Goal: Entertainment & Leisure: Consume media (video, audio)

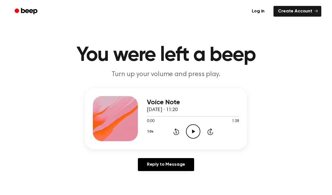
click at [189, 136] on icon "Play Audio" at bounding box center [193, 131] width 14 height 14
click at [198, 133] on icon "Pause Audio" at bounding box center [193, 131] width 14 height 14
click at [193, 129] on icon "Play Audio" at bounding box center [193, 131] width 14 height 14
click at [194, 128] on icon "Pause Audio" at bounding box center [193, 131] width 14 height 14
click at [159, 134] on div "1.0x Rewind 5 seconds Play Audio Skip 5 seconds" at bounding box center [193, 131] width 92 height 14
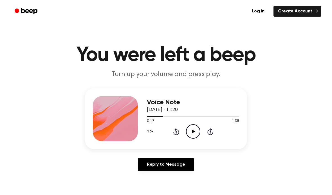
click at [176, 134] on icon "Rewind 5 seconds" at bounding box center [176, 131] width 6 height 7
click at [172, 135] on div "1.0x Rewind 5 seconds Play Audio Skip 5 seconds" at bounding box center [193, 131] width 92 height 14
click at [189, 129] on icon "Play Audio" at bounding box center [193, 131] width 14 height 14
click at [174, 134] on icon "Rewind 5 seconds" at bounding box center [176, 131] width 6 height 7
click at [174, 133] on icon at bounding box center [176, 131] width 6 height 7
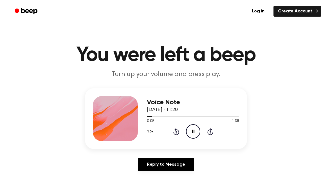
click at [208, 134] on icon at bounding box center [210, 131] width 6 height 7
click at [170, 131] on div "1.0x Rewind 5 seconds Pause Audio Skip 5 seconds" at bounding box center [193, 131] width 92 height 14
click at [175, 134] on icon at bounding box center [176, 131] width 6 height 7
click at [176, 134] on icon "Rewind 5 seconds" at bounding box center [176, 131] width 6 height 7
click at [174, 136] on div "1.0x Rewind 5 seconds Pause Audio Skip 5 seconds" at bounding box center [193, 131] width 92 height 14
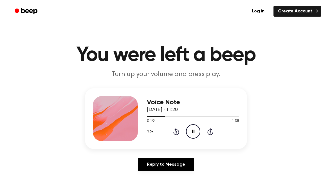
click at [174, 136] on div "1.0x Rewind 5 seconds Pause Audio Skip 5 seconds" at bounding box center [193, 131] width 92 height 14
click at [175, 133] on icon "Rewind 5 seconds" at bounding box center [176, 131] width 6 height 7
click at [170, 135] on div "1.0x Rewind 5 seconds Pause Audio Skip 5 seconds" at bounding box center [193, 131] width 92 height 14
click at [177, 135] on icon at bounding box center [176, 131] width 6 height 7
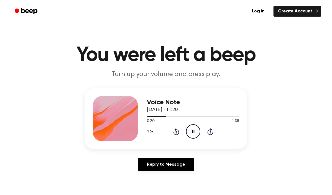
click at [174, 130] on icon "Rewind 5 seconds" at bounding box center [176, 131] width 6 height 7
click at [178, 132] on icon at bounding box center [176, 131] width 6 height 7
click at [176, 133] on icon "Rewind 5 seconds" at bounding box center [176, 131] width 6 height 7
click at [173, 131] on icon "Rewind 5 seconds" at bounding box center [176, 131] width 6 height 7
click at [177, 131] on icon "Rewind 5 seconds" at bounding box center [176, 131] width 6 height 7
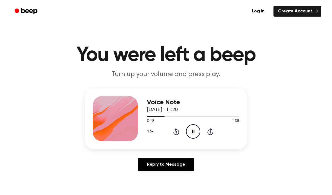
click at [171, 137] on div "1.0x Rewind 5 seconds Pause Audio Skip 5 seconds" at bounding box center [193, 131] width 92 height 14
click at [176, 131] on icon at bounding box center [175, 132] width 1 height 2
click at [174, 129] on icon "Rewind 5 seconds" at bounding box center [176, 131] width 6 height 7
click at [192, 132] on icon "Pause Audio" at bounding box center [193, 131] width 14 height 14
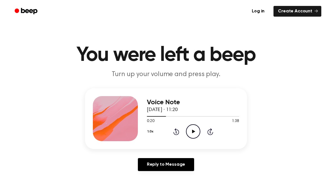
click at [191, 125] on circle at bounding box center [193, 131] width 14 height 14
click at [198, 132] on icon "Play Audio" at bounding box center [193, 131] width 14 height 14
click at [193, 128] on icon "Pause Audio" at bounding box center [193, 131] width 14 height 14
click at [191, 126] on icon "Play Audio" at bounding box center [193, 131] width 14 height 14
click at [192, 131] on icon at bounding box center [193, 131] width 3 height 4
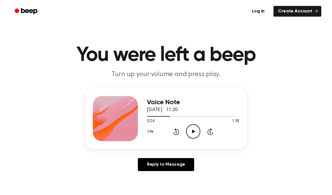
click at [190, 131] on icon "Play Audio" at bounding box center [193, 131] width 14 height 14
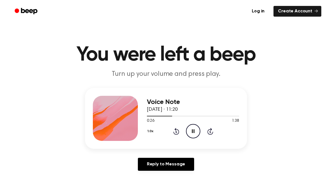
scroll to position [1, 0]
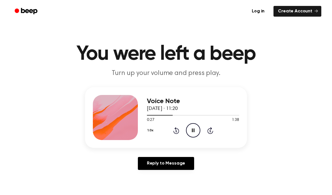
click at [191, 128] on icon "Pause Audio" at bounding box center [193, 130] width 14 height 14
click at [177, 127] on icon "Rewind 5 seconds" at bounding box center [176, 130] width 6 height 7
click at [174, 131] on icon at bounding box center [176, 130] width 6 height 7
click at [193, 128] on icon "Play Audio" at bounding box center [193, 130] width 14 height 14
click at [200, 135] on icon "Pause Audio" at bounding box center [193, 130] width 14 height 14
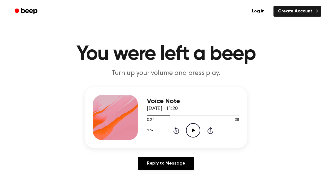
click at [200, 135] on icon "Play Audio" at bounding box center [193, 130] width 14 height 14
click at [191, 122] on div "0:25 1:38" at bounding box center [193, 120] width 92 height 6
click at [192, 129] on icon at bounding box center [193, 130] width 3 height 4
click at [187, 129] on icon "Play Audio" at bounding box center [193, 130] width 14 height 14
click at [191, 127] on icon "Pause Audio" at bounding box center [193, 130] width 14 height 14
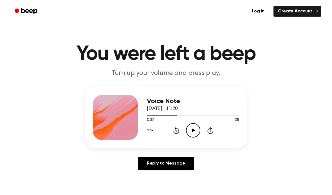
click at [191, 132] on icon "Play Audio" at bounding box center [193, 130] width 14 height 14
click at [191, 133] on icon "Pause Audio" at bounding box center [193, 130] width 14 height 14
click at [200, 131] on div "1.0x Rewind 5 seconds Play Audio Skip 5 seconds" at bounding box center [193, 130] width 92 height 14
click at [194, 130] on icon at bounding box center [193, 130] width 3 height 4
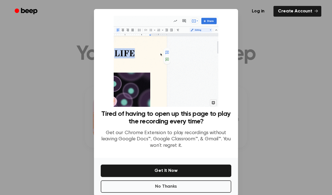
click at [281, 99] on div at bounding box center [166, 97] width 332 height 195
click at [181, 177] on button "Get It Now" at bounding box center [166, 170] width 131 height 12
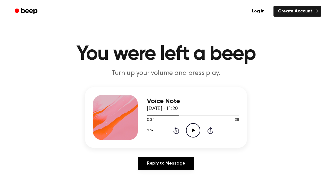
click at [192, 137] on circle at bounding box center [193, 130] width 14 height 14
click at [194, 137] on circle at bounding box center [193, 130] width 14 height 14
click at [189, 131] on icon "Play Audio" at bounding box center [193, 130] width 14 height 14
click at [195, 127] on icon "Pause Audio" at bounding box center [193, 130] width 14 height 14
click at [190, 132] on icon "Play Audio" at bounding box center [193, 130] width 14 height 14
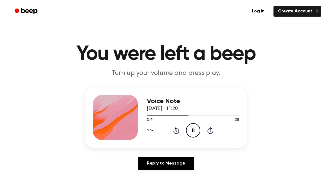
click at [177, 132] on icon "Rewind 5 seconds" at bounding box center [176, 130] width 6 height 7
click at [175, 128] on icon "Rewind 5 seconds" at bounding box center [176, 130] width 6 height 7
click at [205, 131] on div "1.0x Rewind 5 seconds Pause Audio Skip 5 seconds" at bounding box center [193, 130] width 92 height 14
click at [191, 128] on icon "Pause Audio" at bounding box center [193, 130] width 14 height 14
click at [191, 129] on icon "Play Audio" at bounding box center [193, 130] width 14 height 14
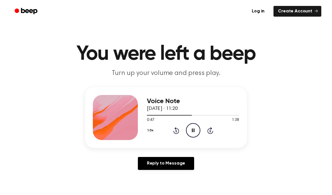
click at [192, 129] on icon at bounding box center [193, 130] width 3 height 4
click at [178, 129] on icon at bounding box center [176, 130] width 6 height 7
click at [174, 134] on icon "Rewind 5 seconds" at bounding box center [176, 130] width 6 height 7
click at [193, 133] on icon "Play Audio" at bounding box center [193, 130] width 14 height 14
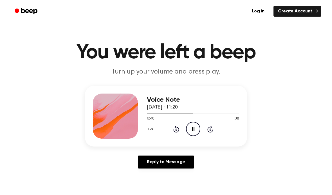
scroll to position [3, 0]
click at [192, 128] on icon at bounding box center [193, 129] width 3 height 4
click at [177, 130] on icon at bounding box center [175, 129] width 1 height 2
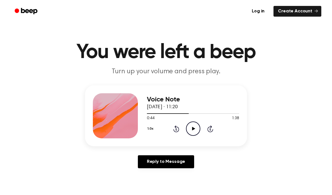
click at [191, 125] on icon "Play Audio" at bounding box center [193, 128] width 14 height 14
click at [188, 128] on icon "Pause Audio" at bounding box center [193, 128] width 14 height 14
click at [195, 133] on icon "Play Audio" at bounding box center [193, 128] width 14 height 14
click at [193, 130] on icon at bounding box center [193, 129] width 3 height 4
click at [191, 129] on icon "Play Audio" at bounding box center [193, 128] width 14 height 14
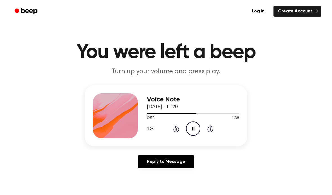
click at [195, 133] on icon "Pause Audio" at bounding box center [193, 128] width 14 height 14
click at [296, 15] on link "Create Account" at bounding box center [298, 11] width 48 height 11
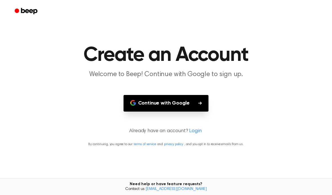
click at [196, 104] on button "Continue with Google" at bounding box center [166, 103] width 85 height 17
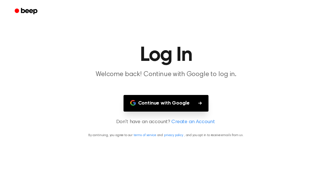
click at [192, 103] on button "Continue with Google" at bounding box center [166, 103] width 85 height 17
